Goal: Information Seeking & Learning: Compare options

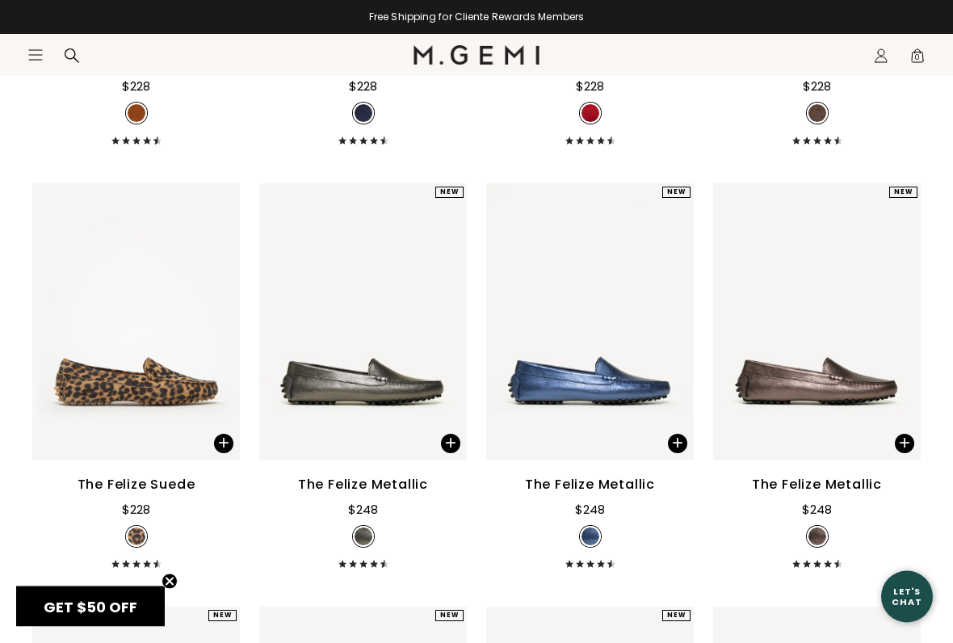
scroll to position [1521, 0]
click at [630, 475] on div "The Felize Metallic" at bounding box center [590, 484] width 130 height 19
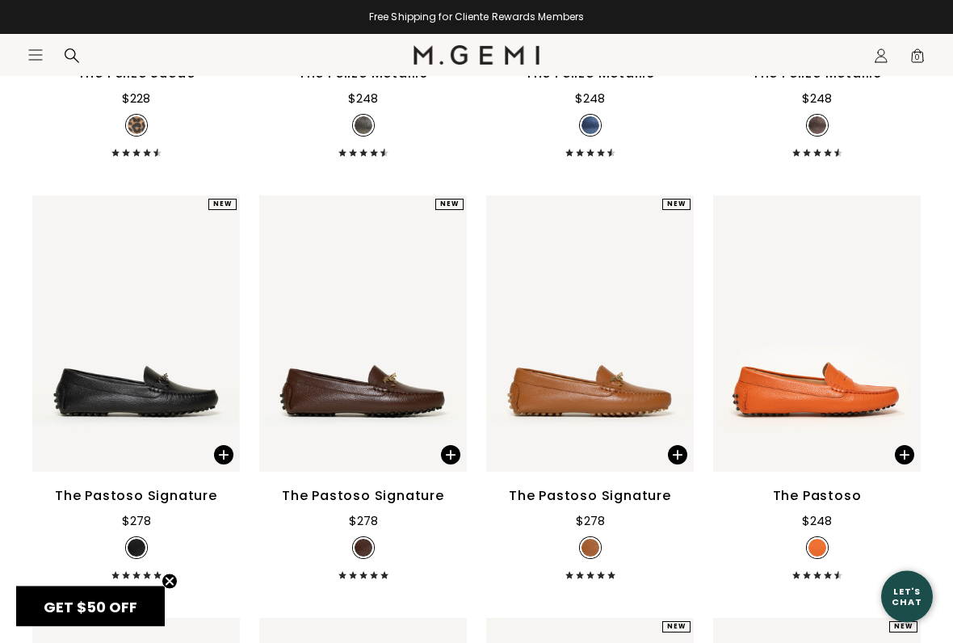
scroll to position [1932, 0]
click at [570, 486] on div "The Pastoso Signature $278" at bounding box center [590, 532] width 208 height 93
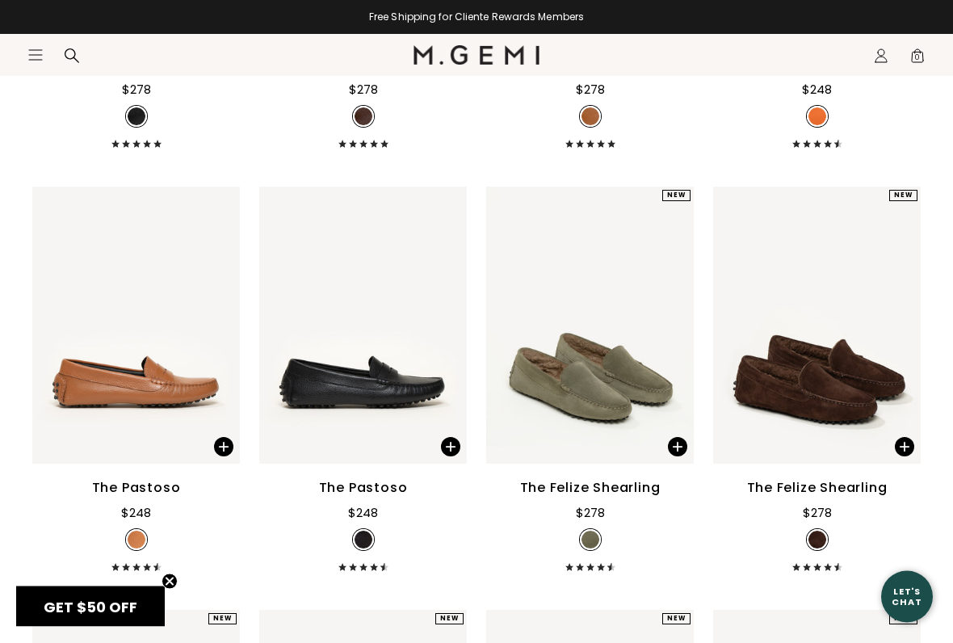
scroll to position [2364, 0]
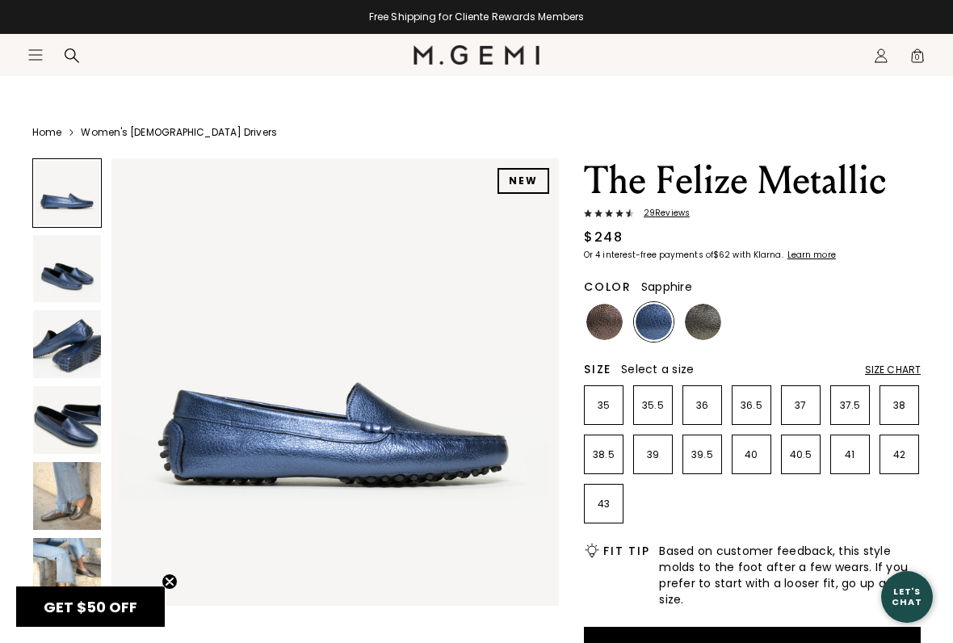
click at [609, 336] on img at bounding box center [604, 322] width 36 height 36
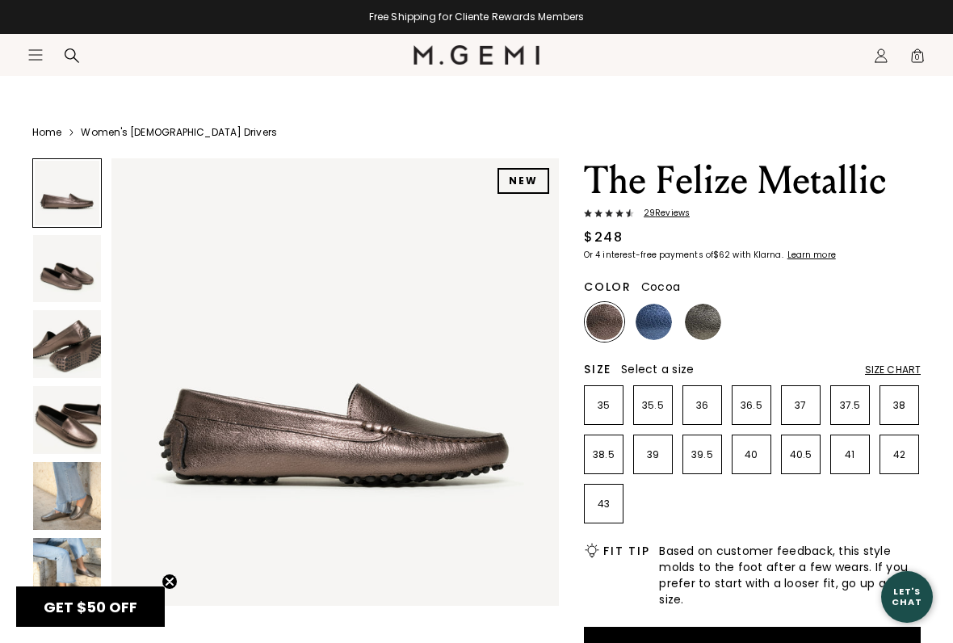
click at [717, 329] on img at bounding box center [703, 322] width 36 height 36
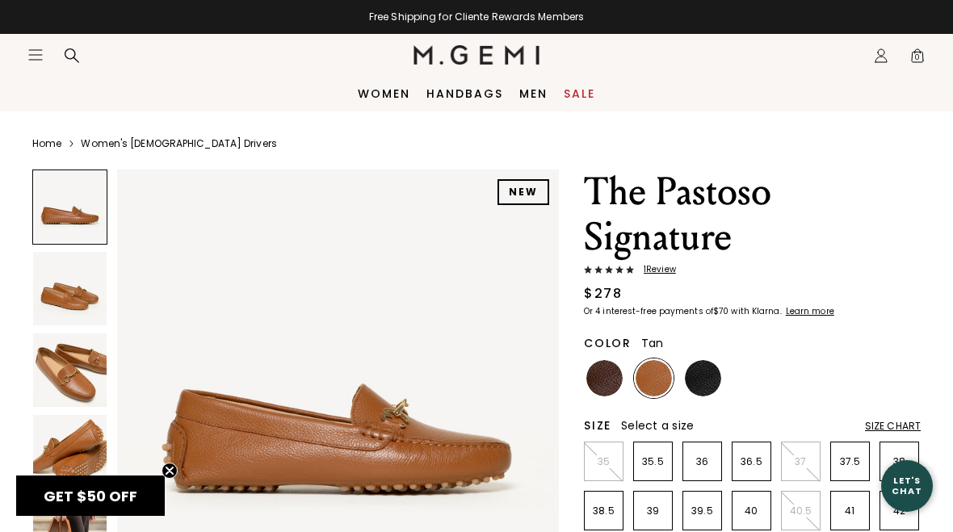
click at [85, 382] on img at bounding box center [70, 371] width 74 height 74
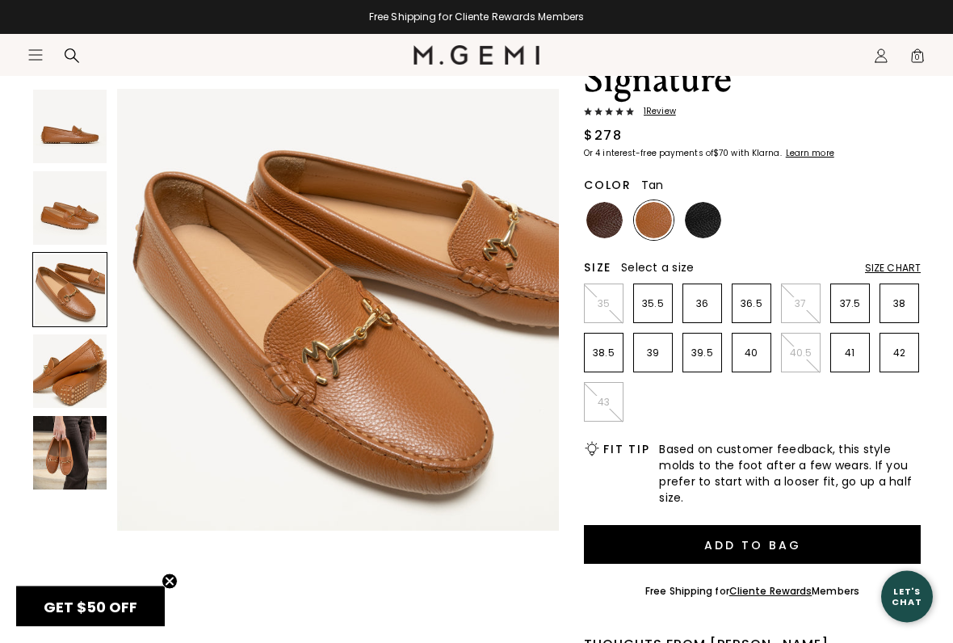
scroll to position [202, 0]
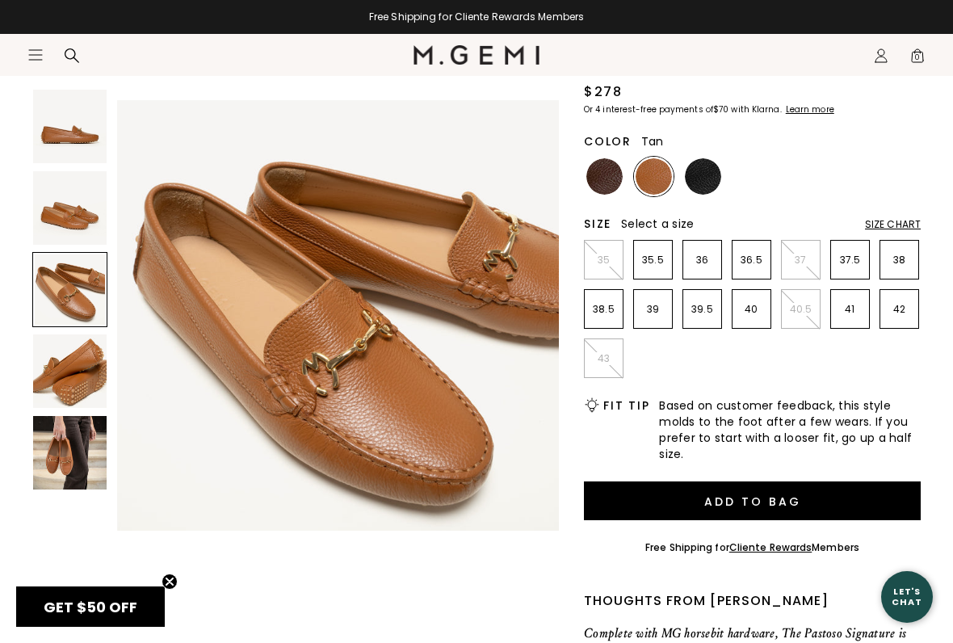
click at [174, 532] on circle "Close teaser" at bounding box center [169, 581] width 15 height 15
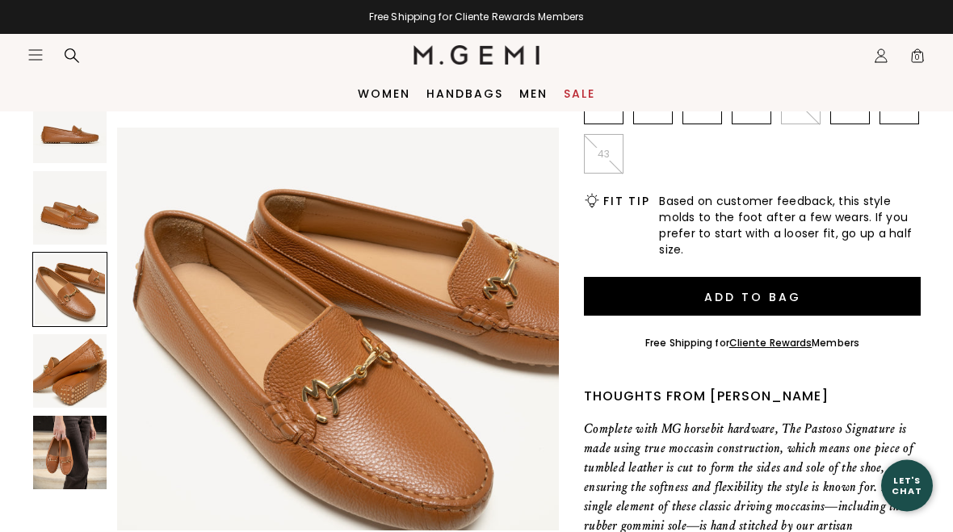
scroll to position [336, 0]
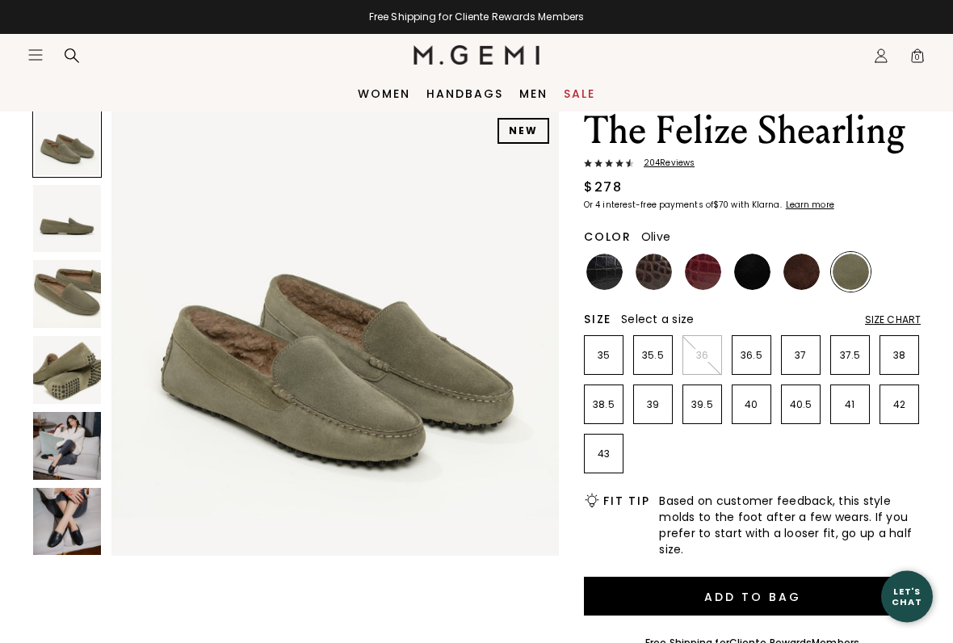
scroll to position [65, 0]
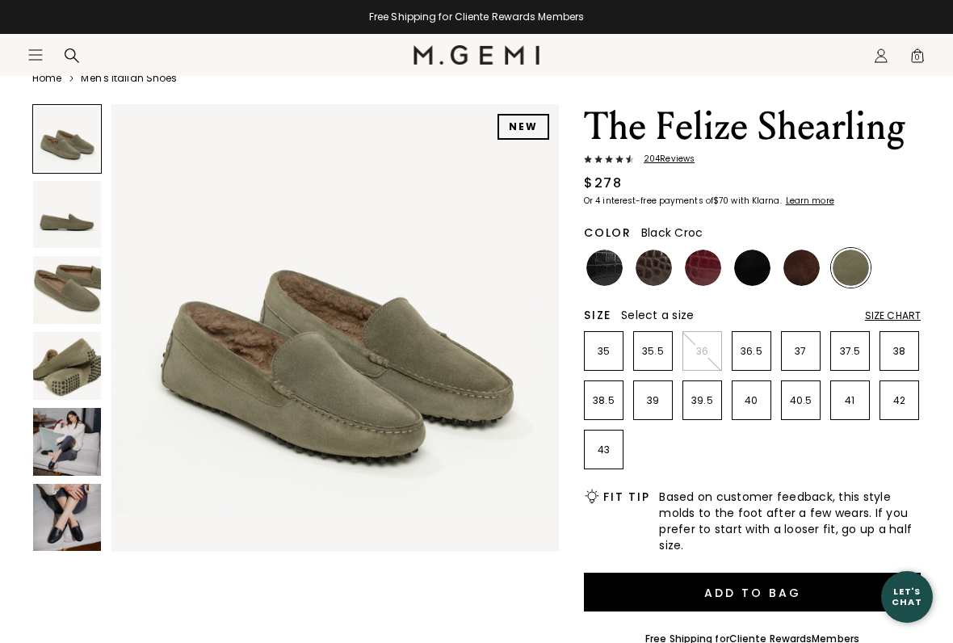
click at [617, 275] on img at bounding box center [604, 268] width 36 height 36
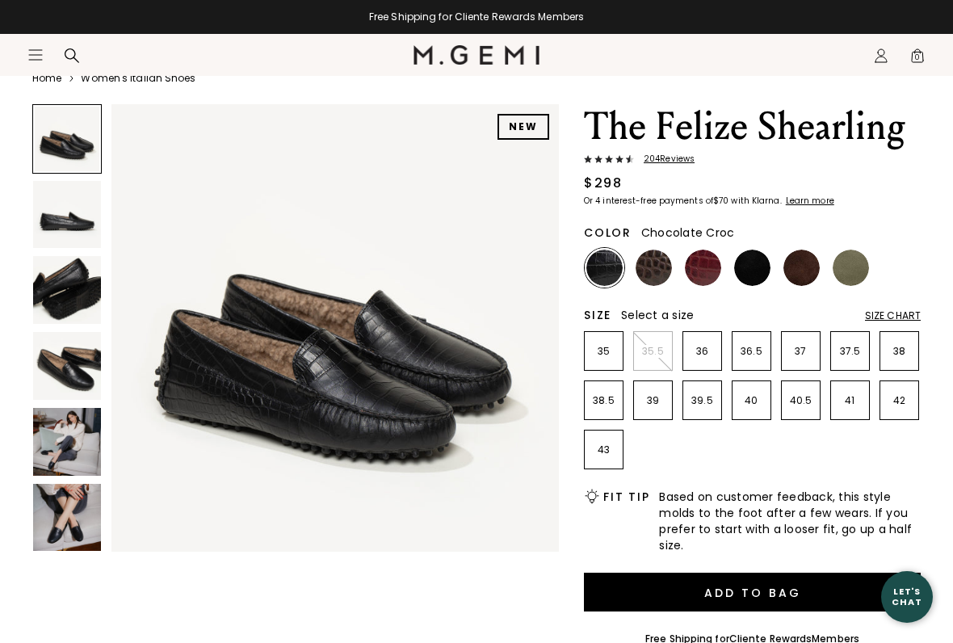
click at [661, 281] on img at bounding box center [654, 268] width 36 height 36
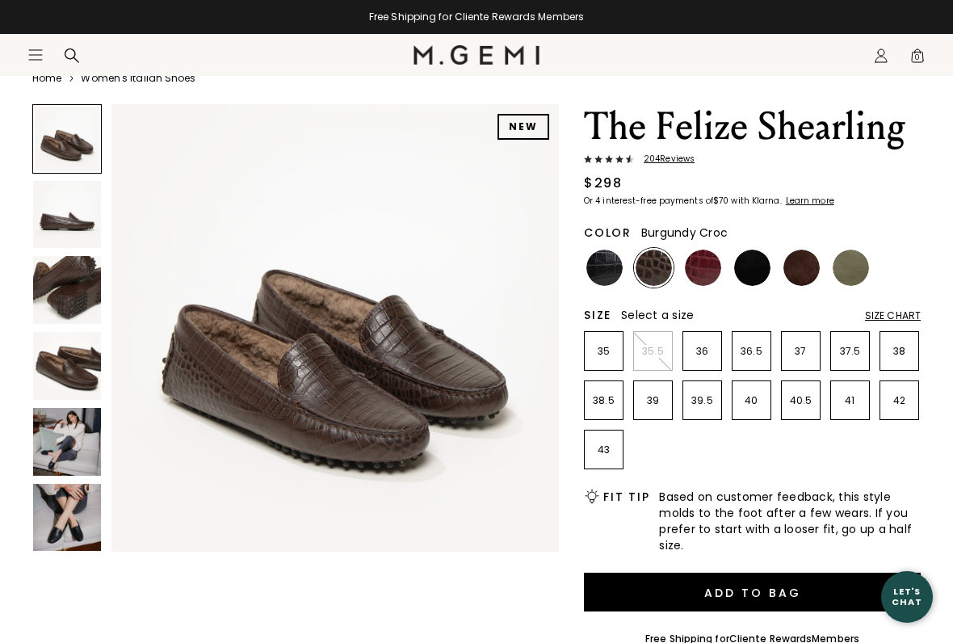
click at [710, 277] on img at bounding box center [703, 268] width 36 height 36
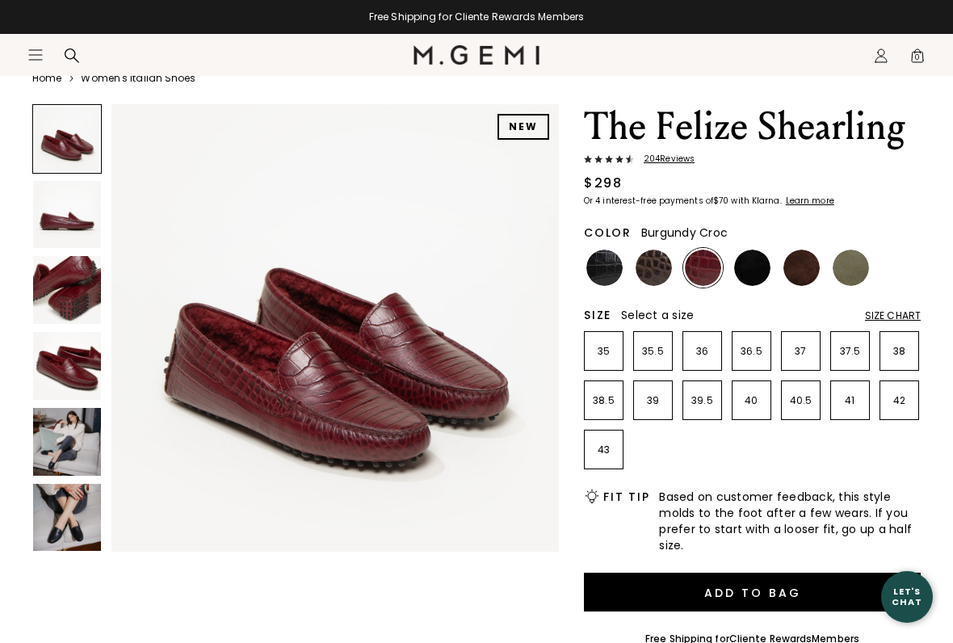
click at [763, 273] on img at bounding box center [752, 268] width 36 height 36
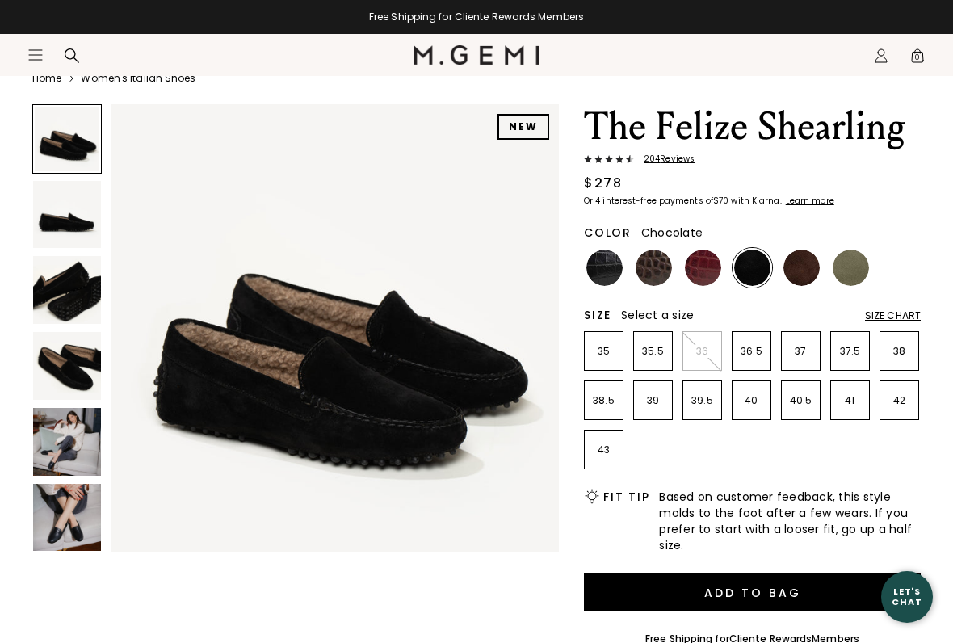
click at [813, 275] on img at bounding box center [802, 268] width 36 height 36
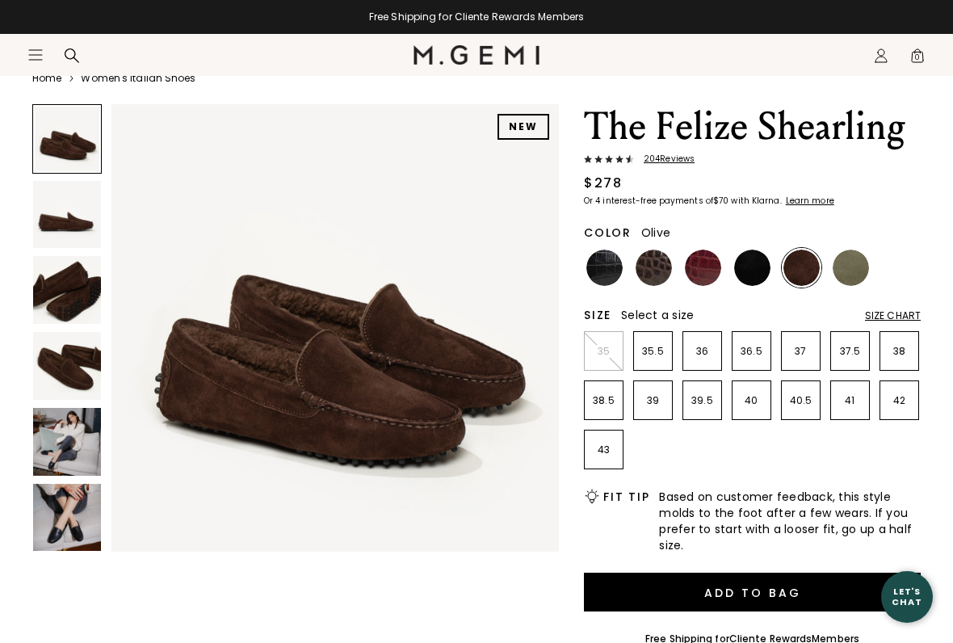
click at [862, 275] on img at bounding box center [851, 268] width 36 height 36
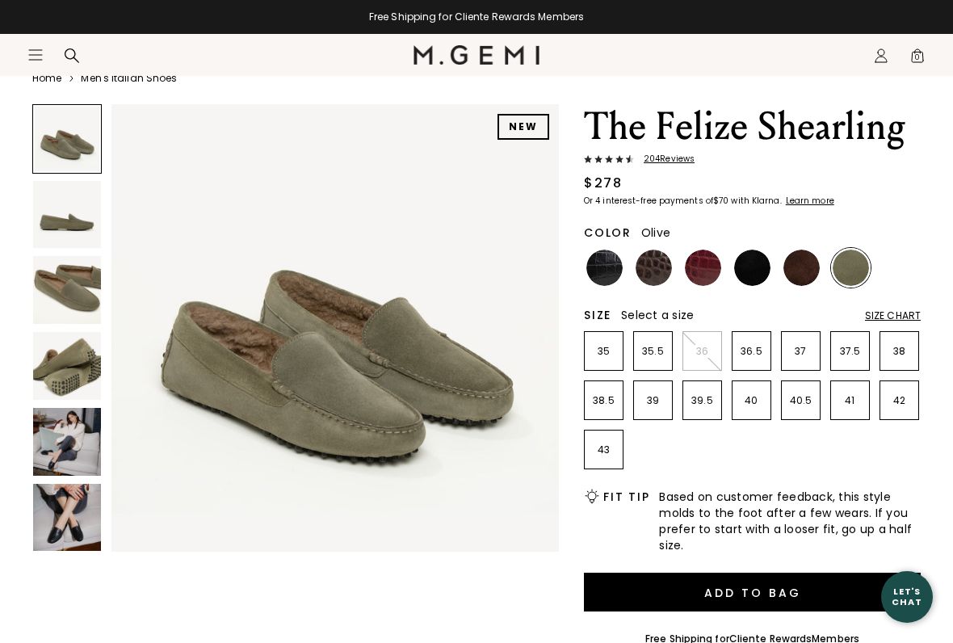
click at [806, 279] on img at bounding box center [802, 268] width 36 height 36
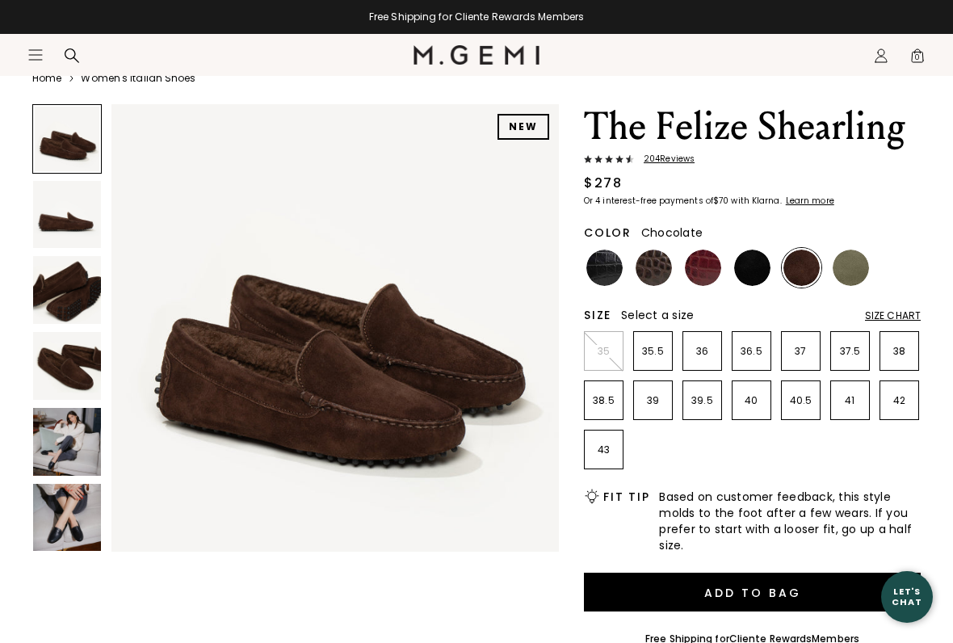
click at [687, 166] on div "204 Review s" at bounding box center [752, 160] width 337 height 13
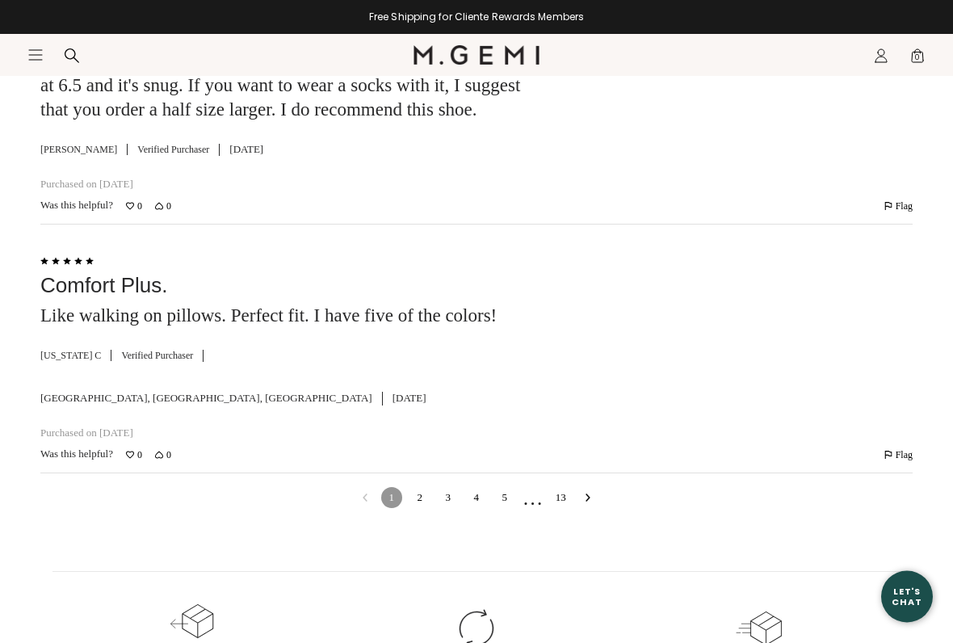
scroll to position [4547, 0]
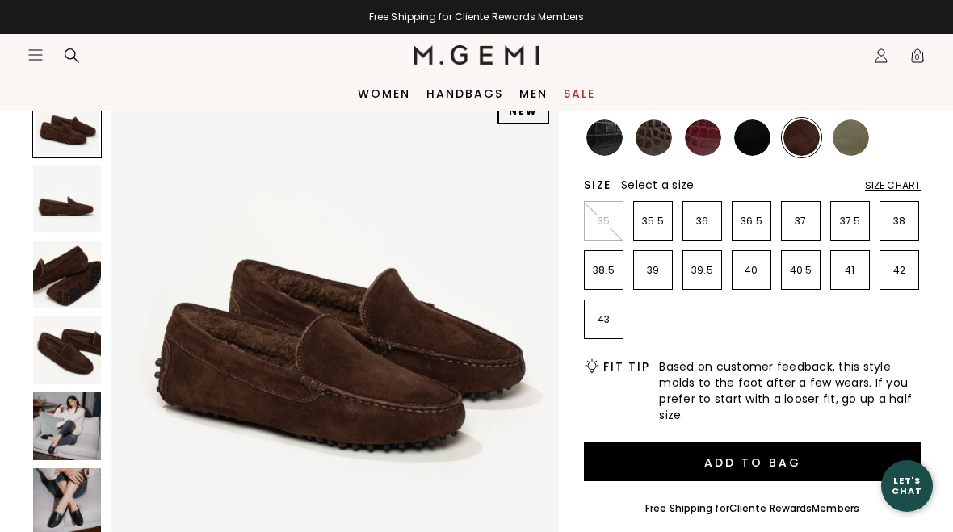
scroll to position [195, 0]
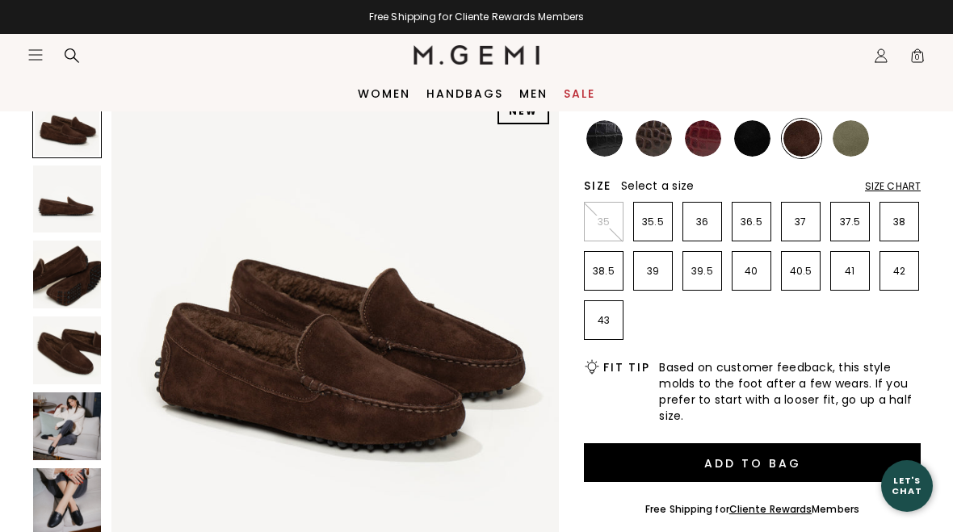
click at [762, 148] on img at bounding box center [752, 138] width 36 height 36
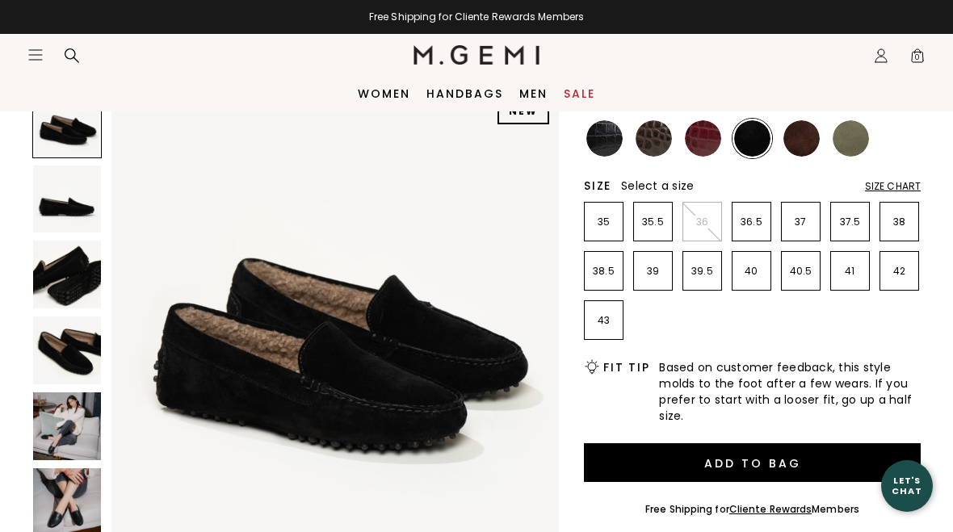
click at [609, 145] on img at bounding box center [604, 138] width 36 height 36
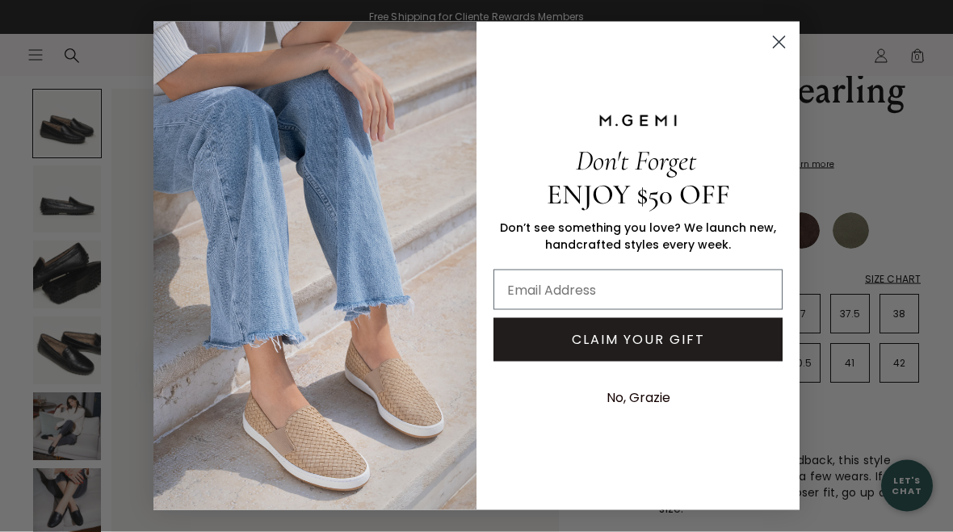
scroll to position [103, 0]
click at [787, 54] on circle "Close dialog" at bounding box center [779, 42] width 27 height 27
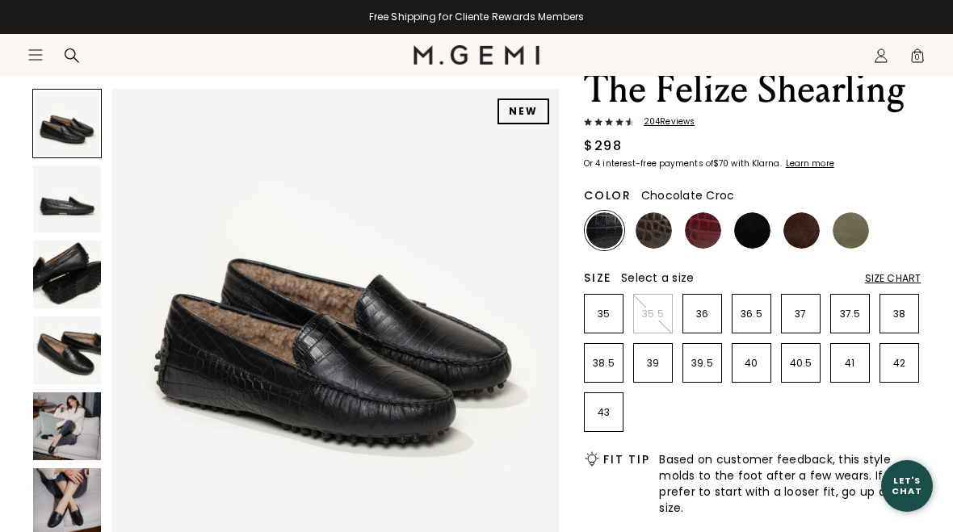
click at [664, 241] on img at bounding box center [654, 230] width 36 height 36
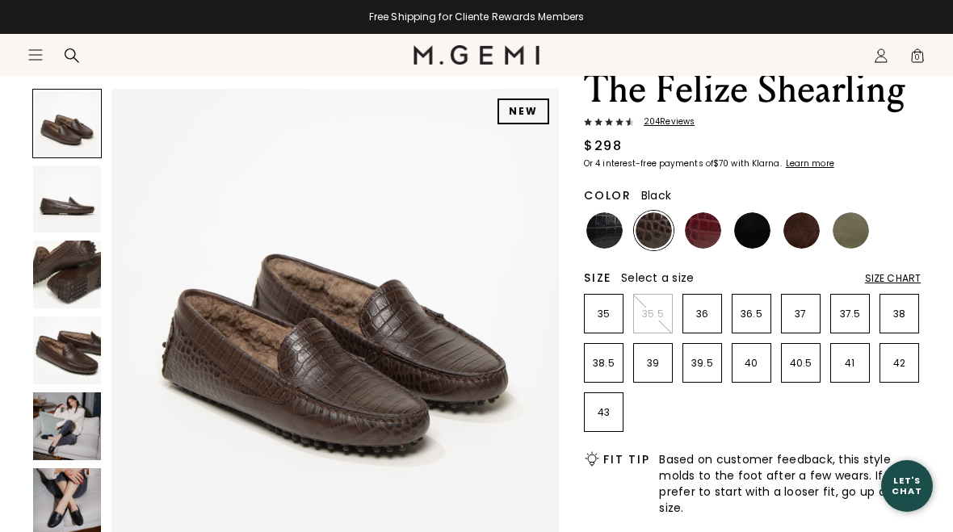
click at [759, 239] on img at bounding box center [752, 230] width 36 height 36
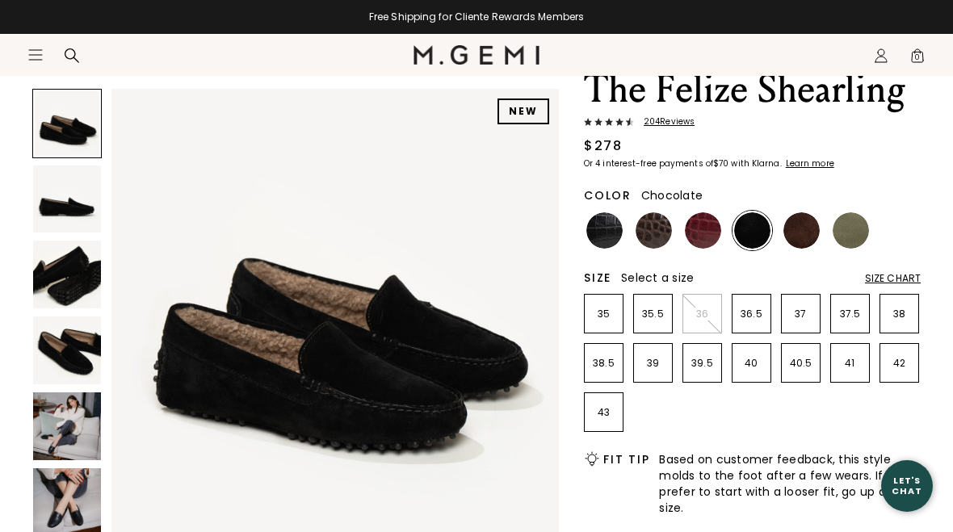
click at [816, 239] on img at bounding box center [802, 230] width 36 height 36
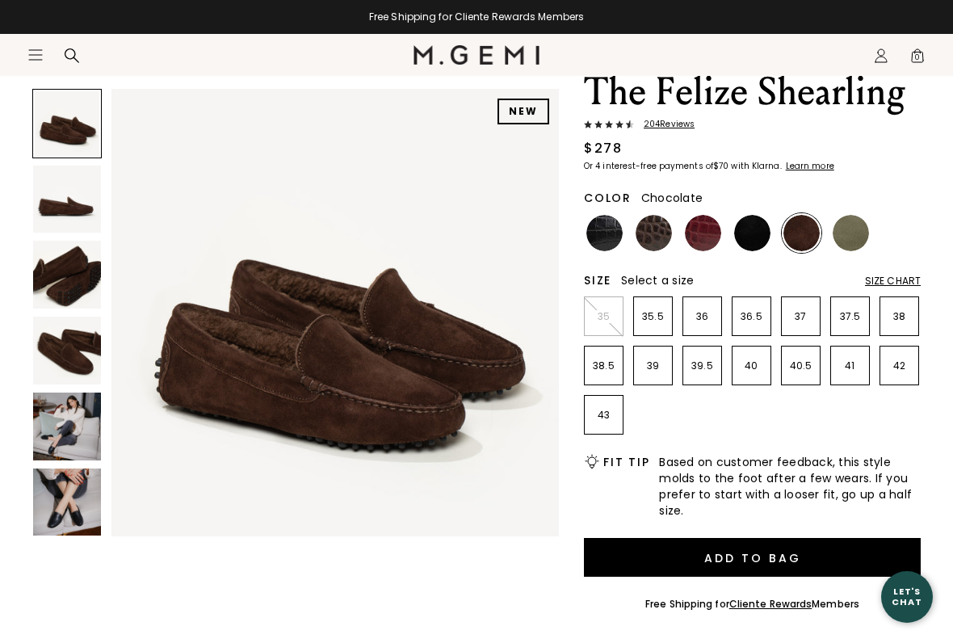
scroll to position [122, 0]
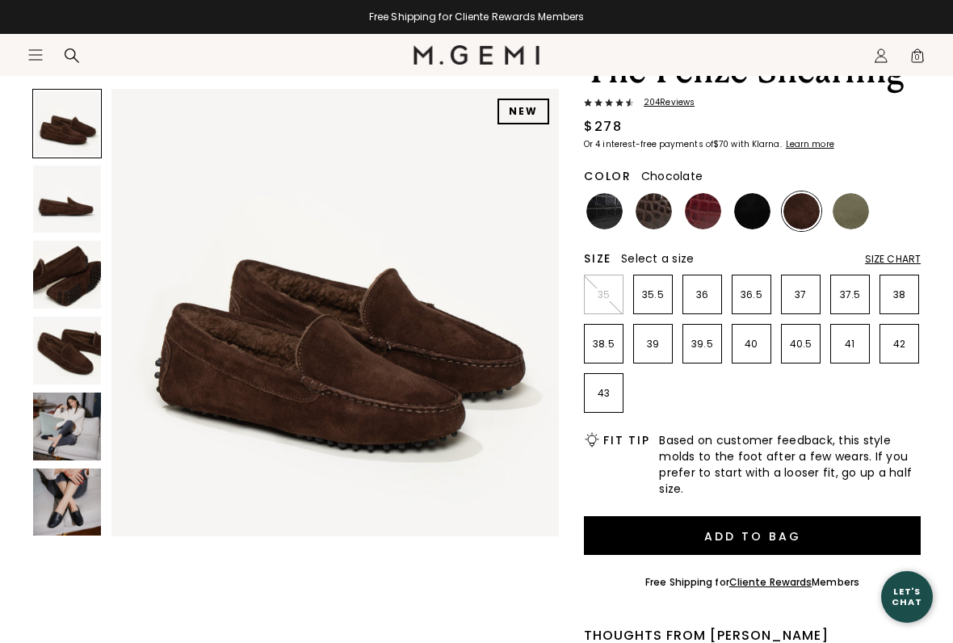
click at [808, 225] on img at bounding box center [802, 211] width 36 height 36
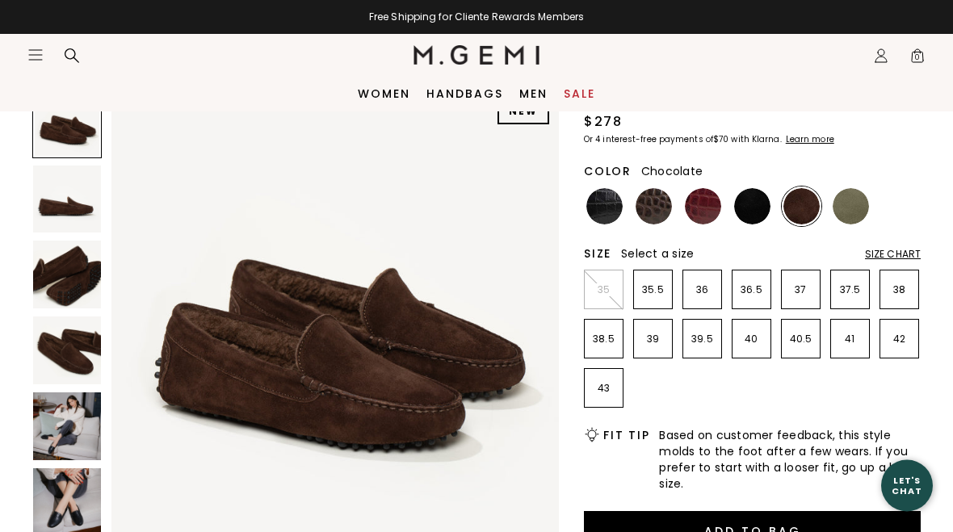
scroll to position [73, 0]
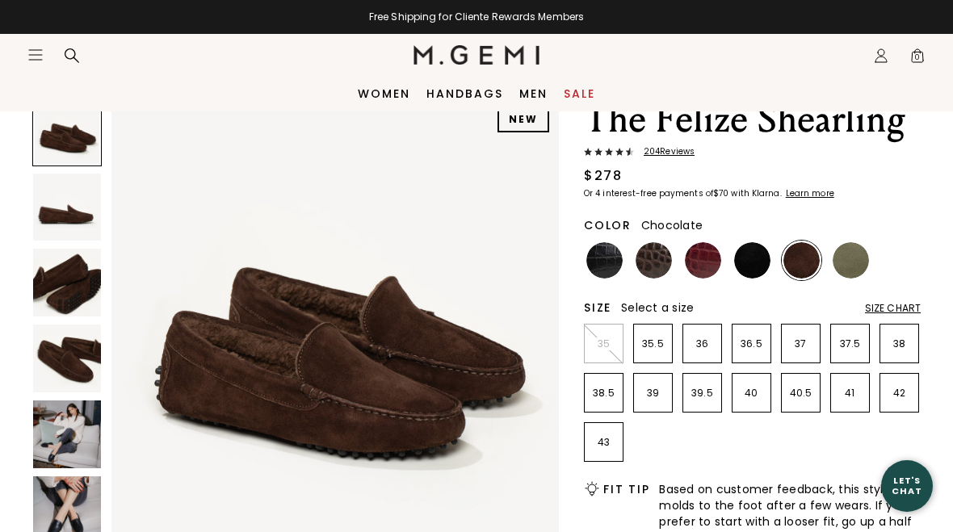
click at [612, 271] on img at bounding box center [604, 260] width 36 height 36
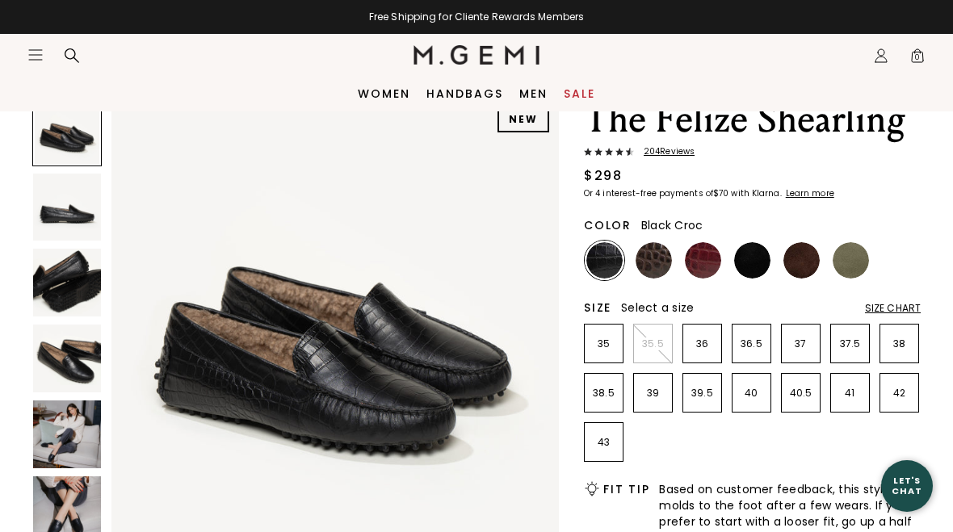
click at [920, 137] on h1 "The Felize Shearling" at bounding box center [752, 119] width 337 height 45
click at [666, 261] on img at bounding box center [654, 260] width 36 height 36
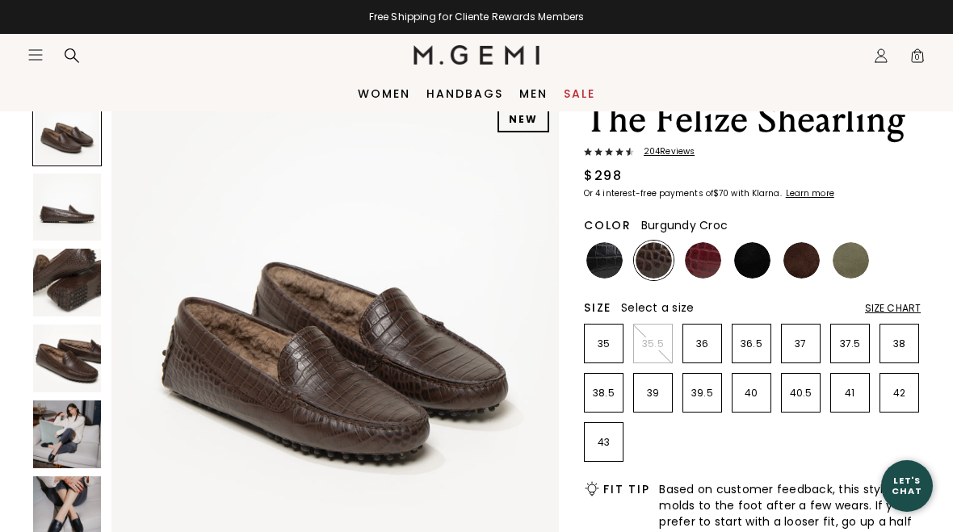
click at [720, 259] on img at bounding box center [703, 260] width 36 height 36
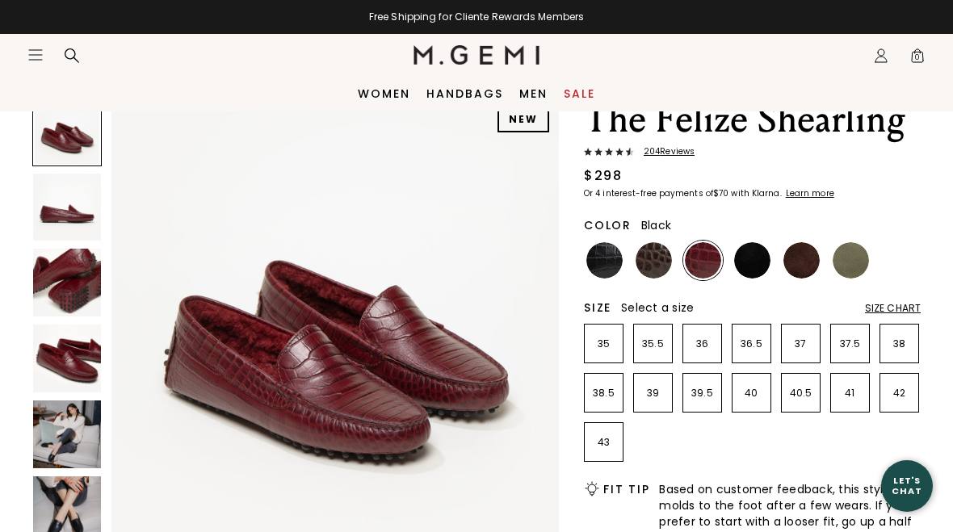
click at [764, 264] on img at bounding box center [752, 260] width 36 height 36
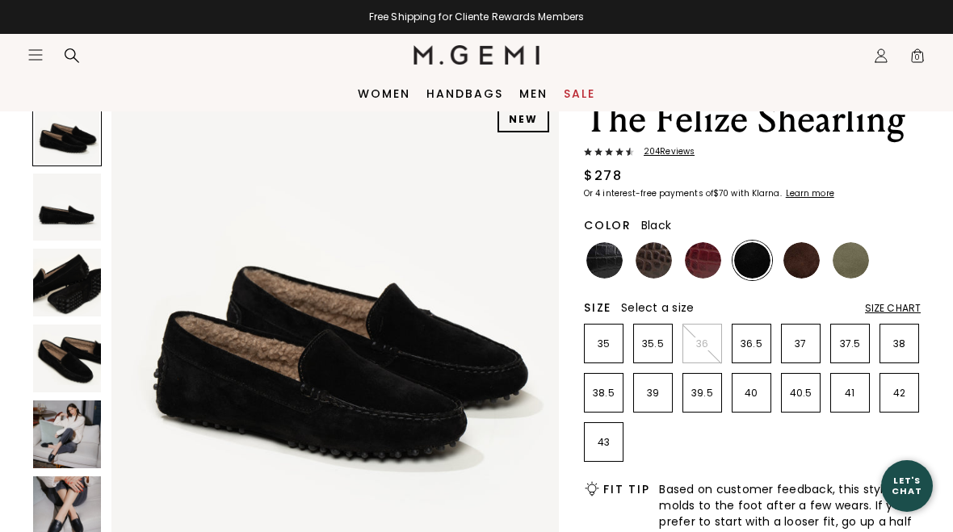
click at [812, 263] on img at bounding box center [802, 260] width 36 height 36
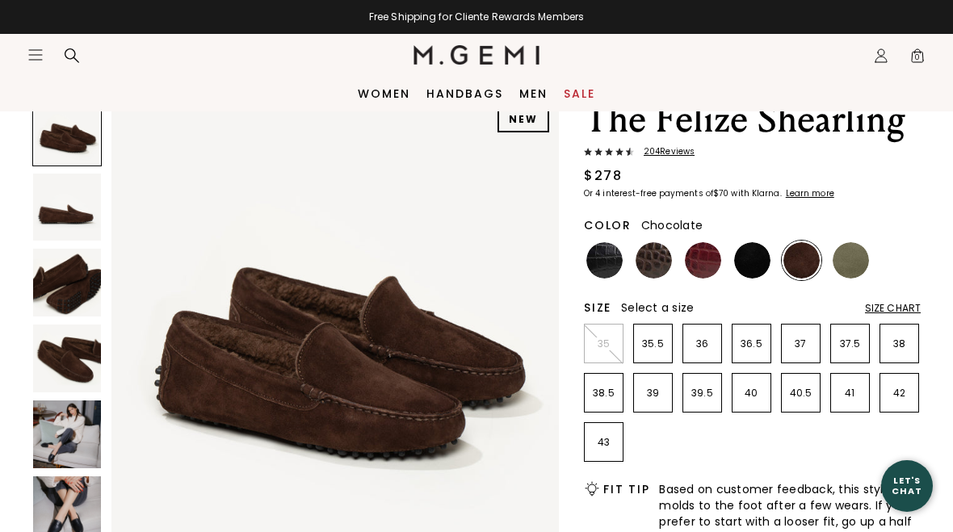
click at [864, 263] on img at bounding box center [851, 260] width 36 height 36
